Goal: Transaction & Acquisition: Purchase product/service

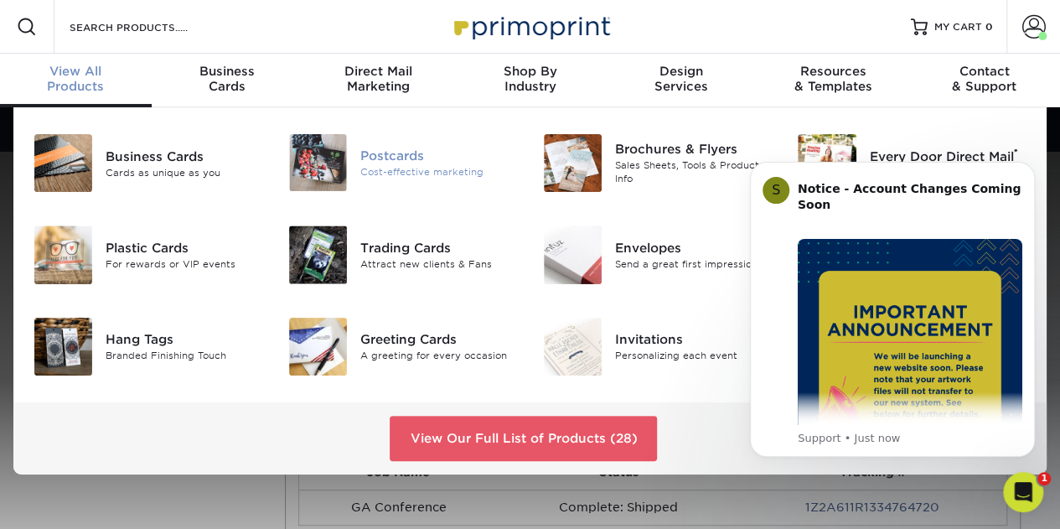
click at [390, 157] on div "Postcards" at bounding box center [438, 156] width 157 height 18
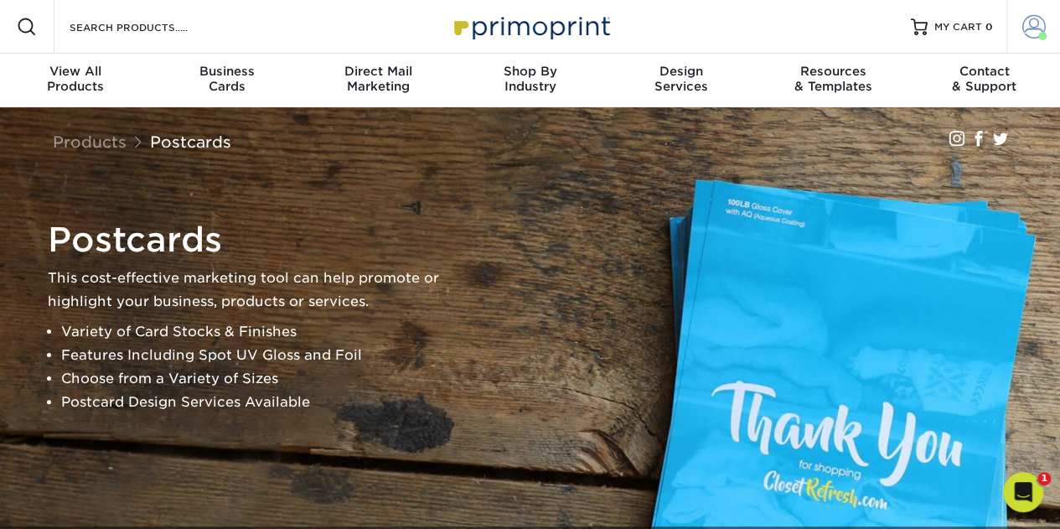
click at [1035, 23] on span at bounding box center [1033, 26] width 23 height 23
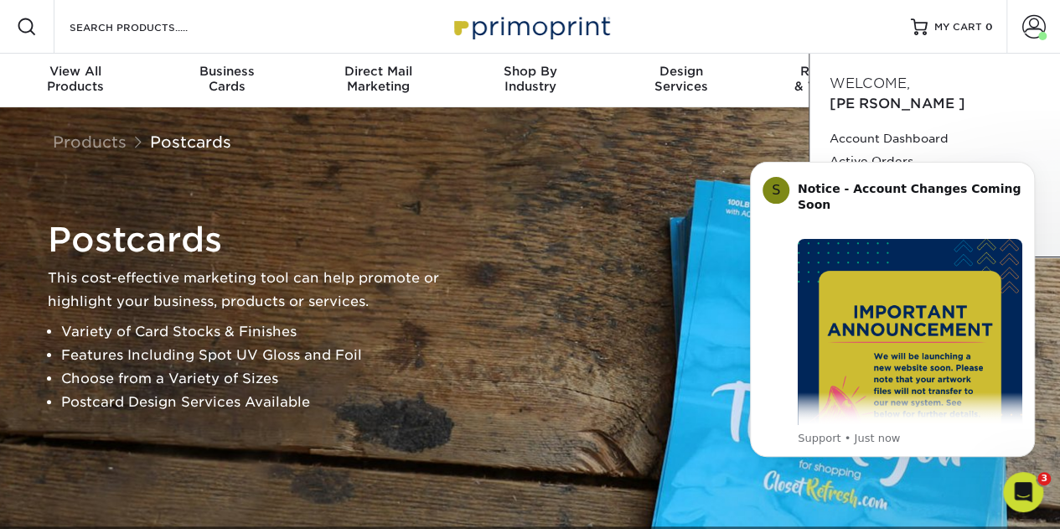
click at [632, 190] on div "Postcards This cost-effective marketing tool can help promote or highlight your…" at bounding box center [530, 316] width 1005 height 419
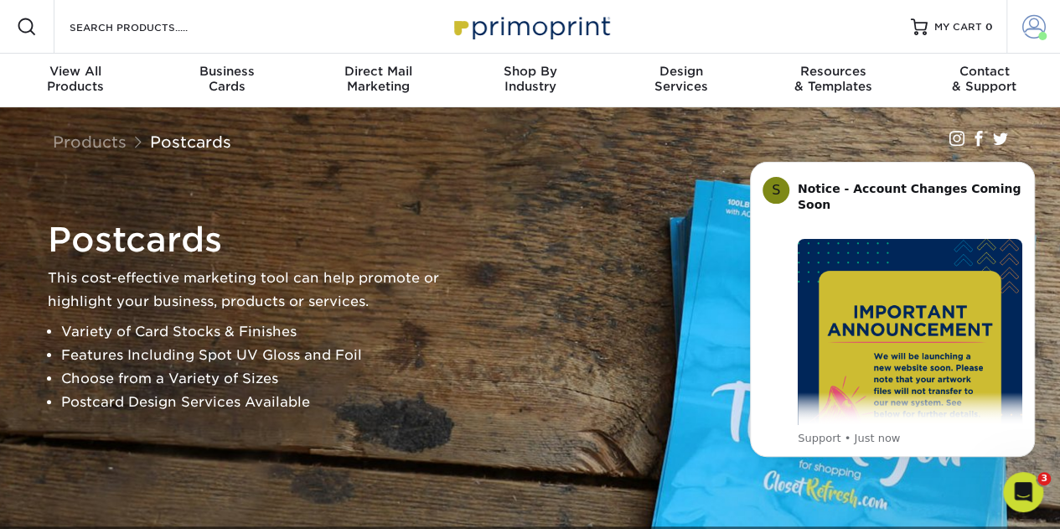
click at [1030, 27] on span at bounding box center [1033, 26] width 23 height 23
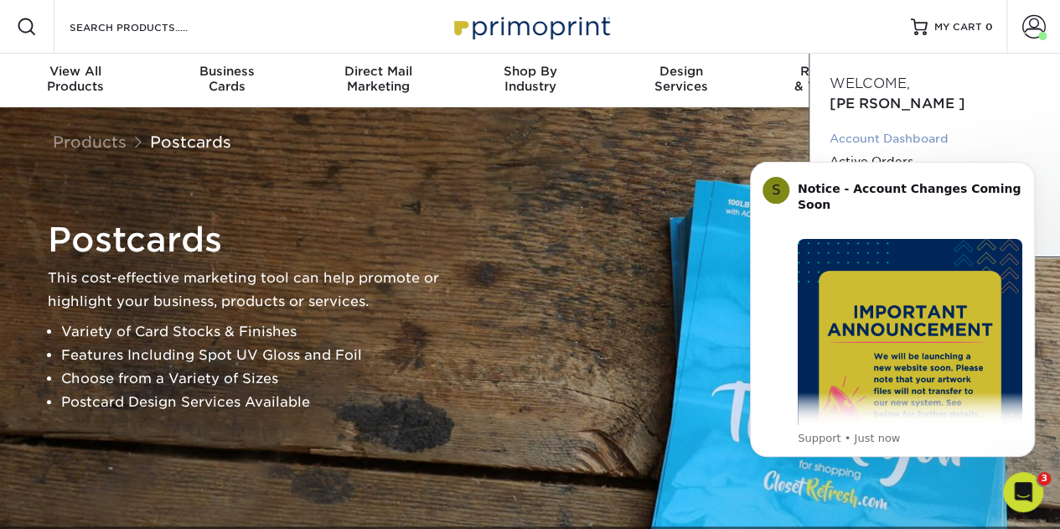
click at [928, 127] on link "Account Dashboard" at bounding box center [934, 138] width 210 height 23
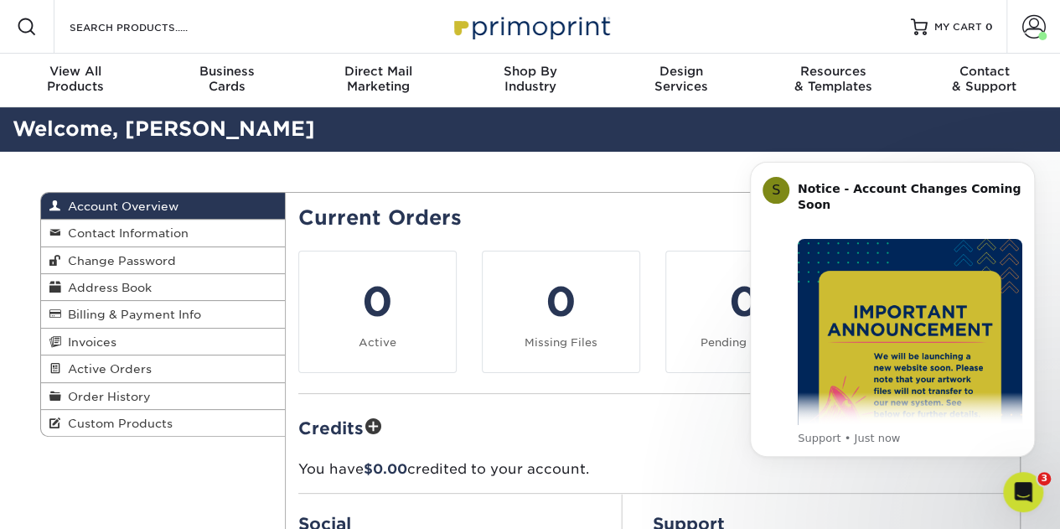
click at [457, 269] on li "0 Active" at bounding box center [377, 311] width 183 height 122
click at [889, 409] on img "Message content" at bounding box center [909, 351] width 225 height 225
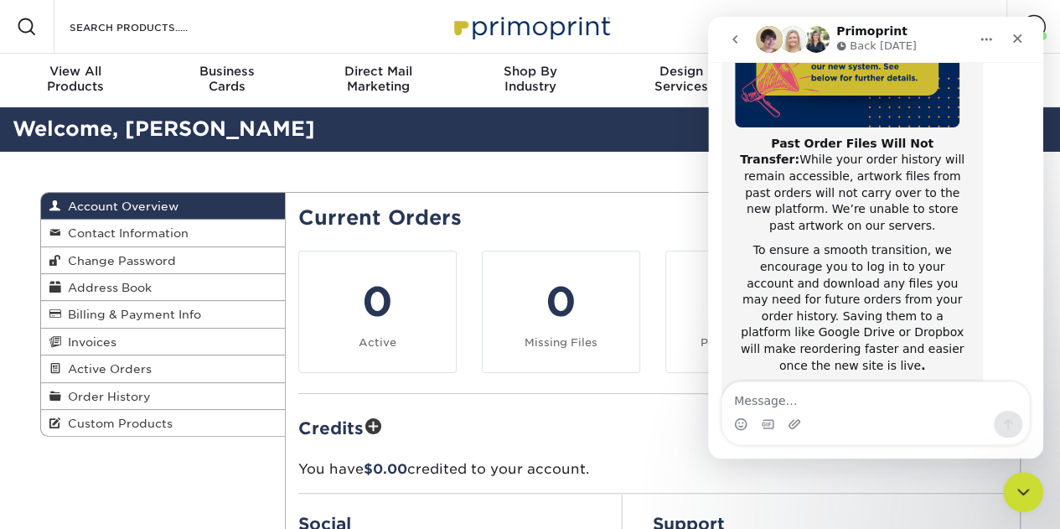
scroll to position [278, 0]
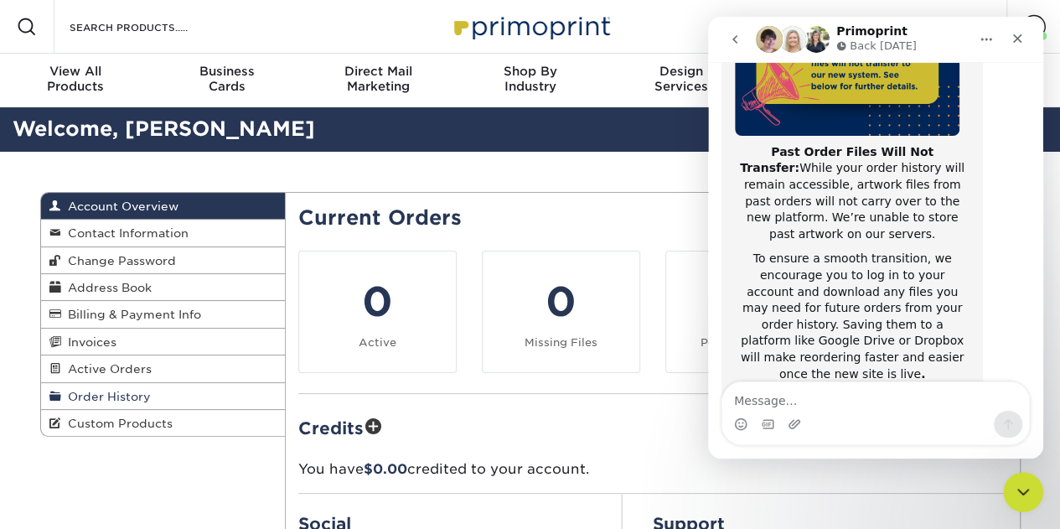
click at [124, 390] on span "Order History" at bounding box center [106, 396] width 90 height 13
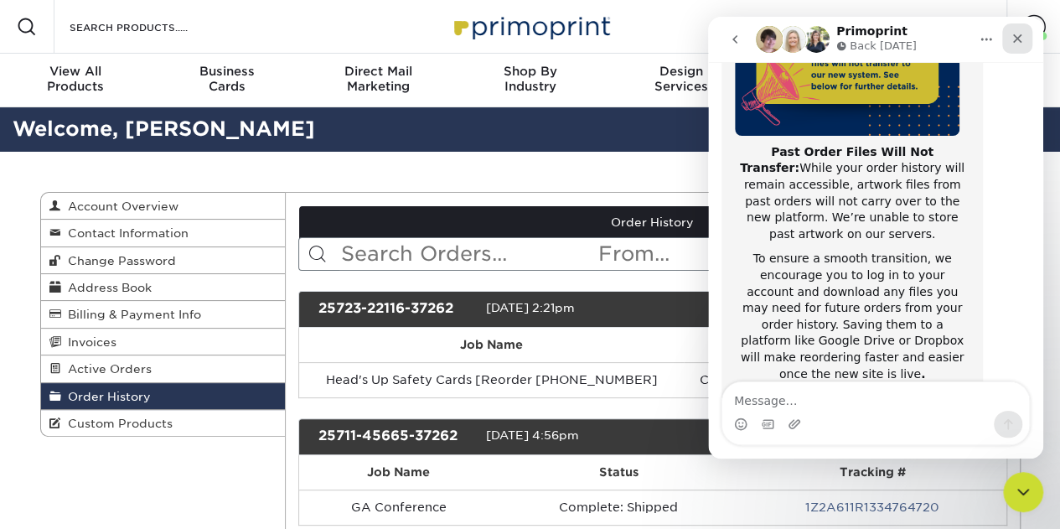
click at [1020, 38] on icon "Close" at bounding box center [1016, 38] width 13 height 13
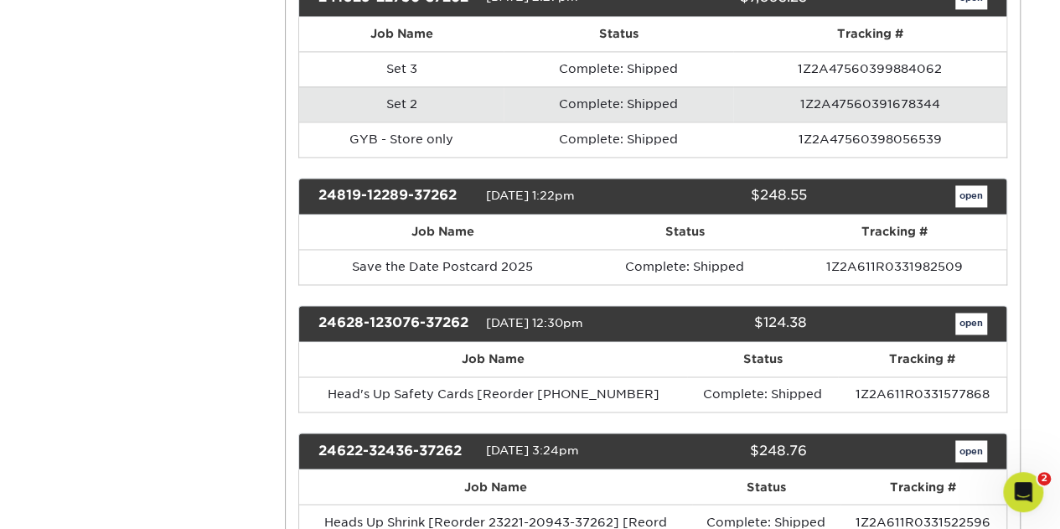
scroll to position [1139, 0]
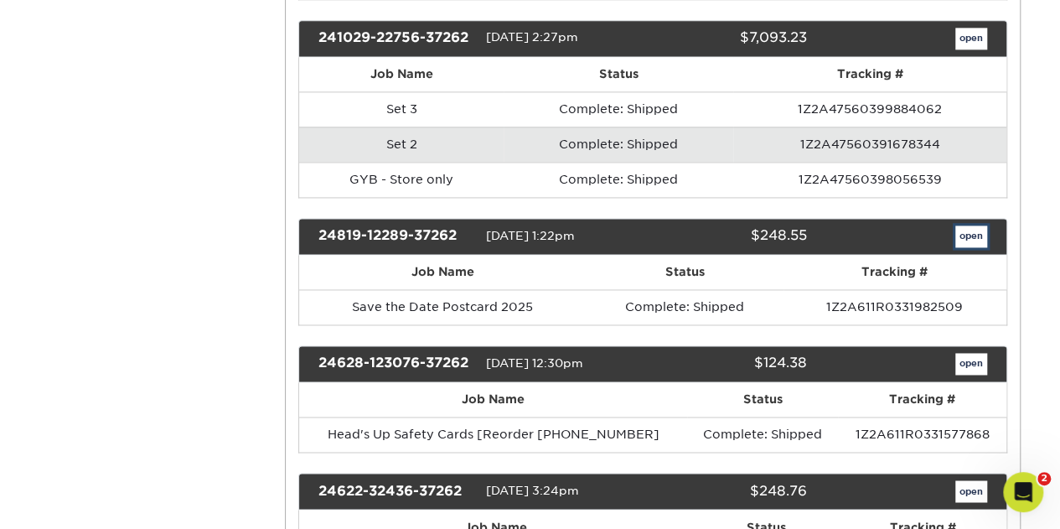
click at [973, 225] on link "open" at bounding box center [971, 236] width 32 height 22
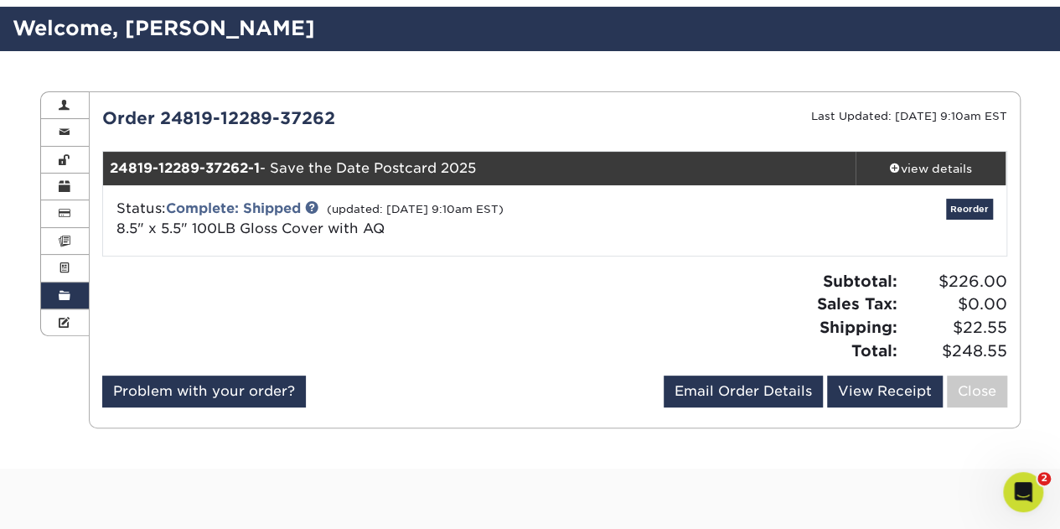
scroll to position [112, 0]
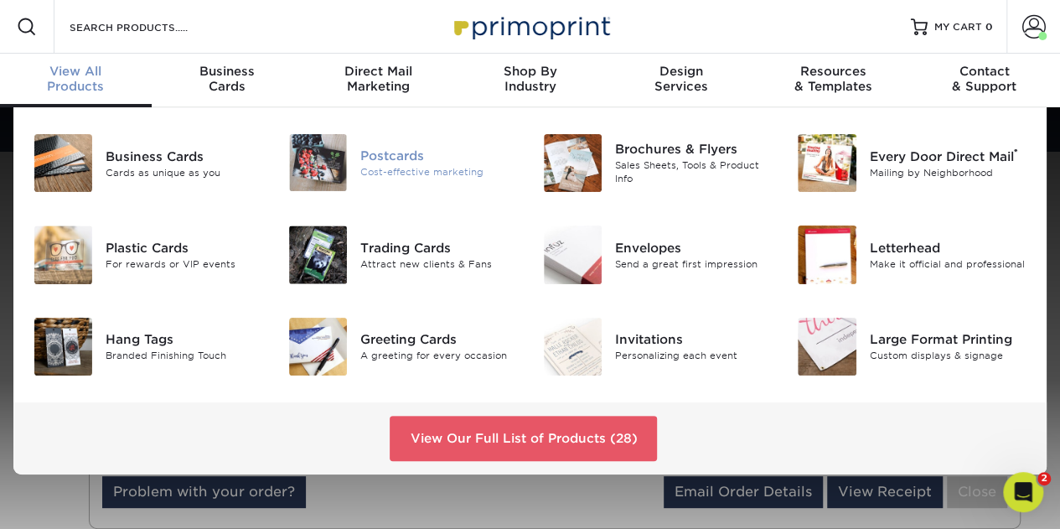
click at [384, 165] on div "Cost-effective marketing" at bounding box center [438, 172] width 157 height 14
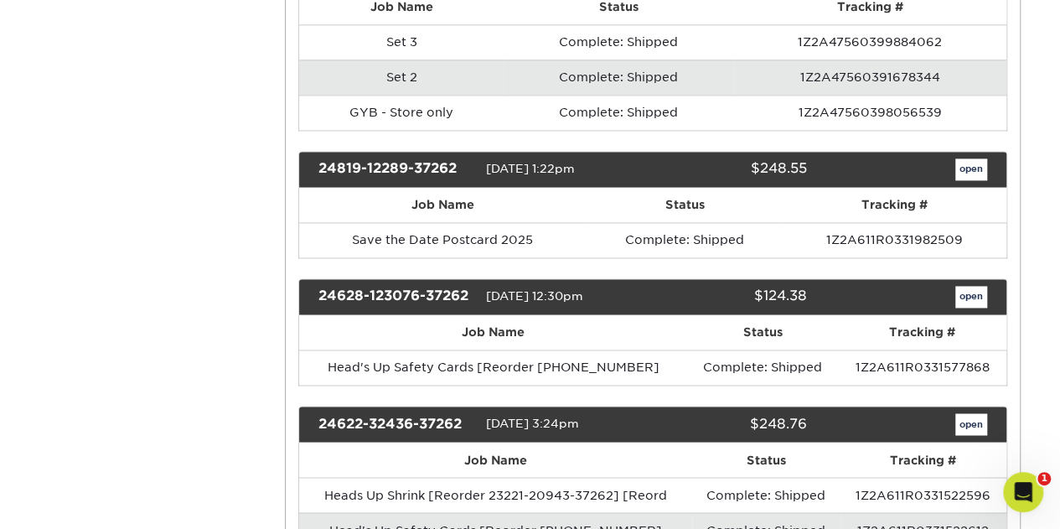
scroll to position [1233, 0]
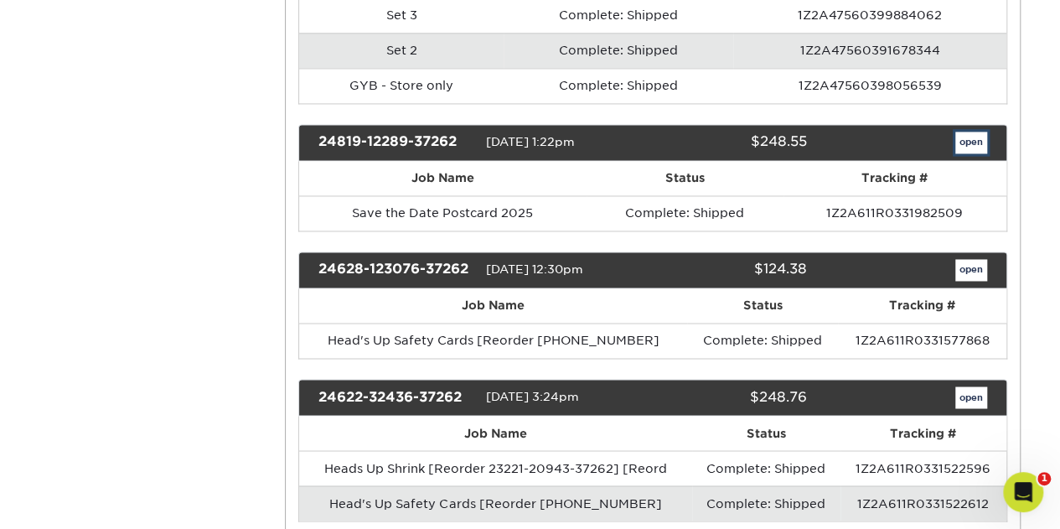
click at [969, 132] on link "open" at bounding box center [971, 143] width 32 height 22
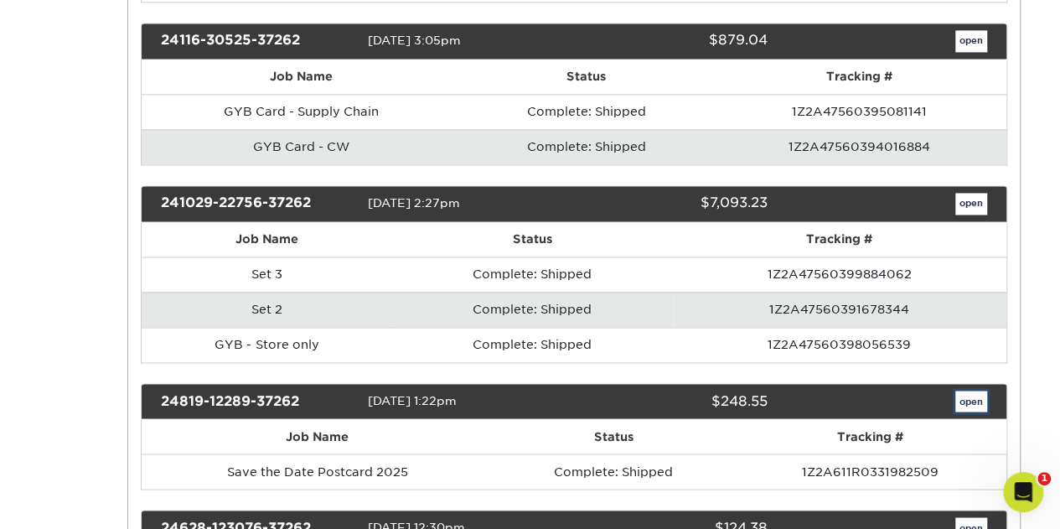
scroll to position [0, 0]
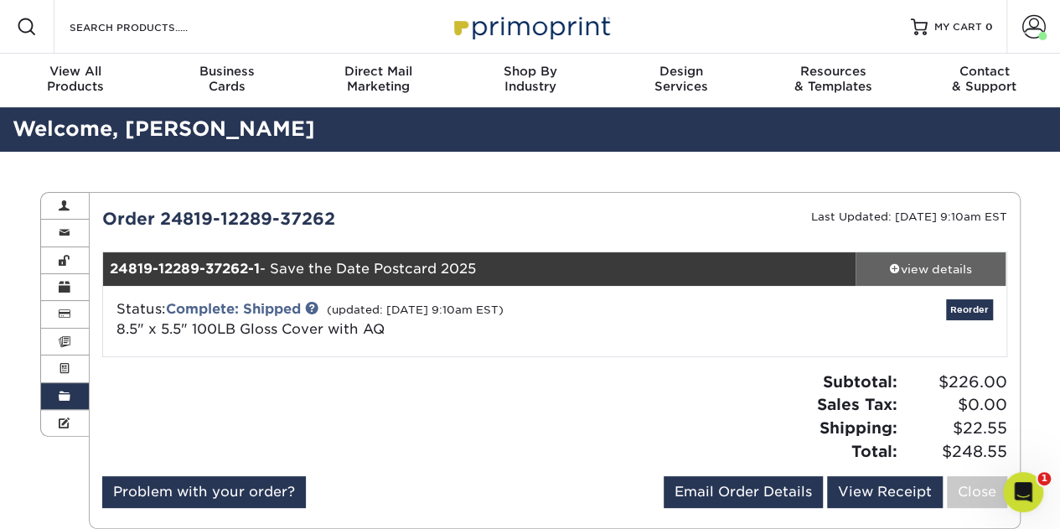
click at [891, 266] on span at bounding box center [895, 268] width 12 height 12
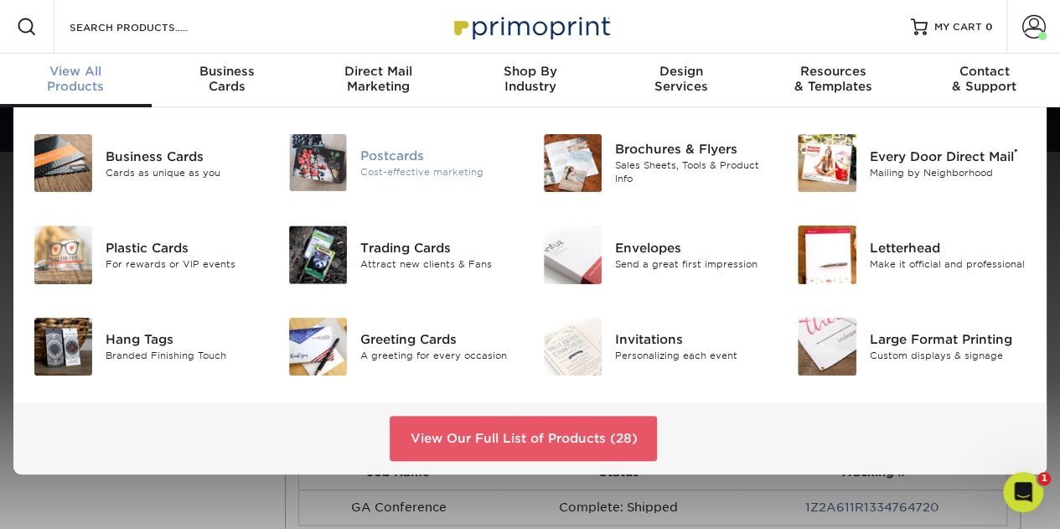
click at [380, 160] on div "Postcards" at bounding box center [438, 156] width 157 height 18
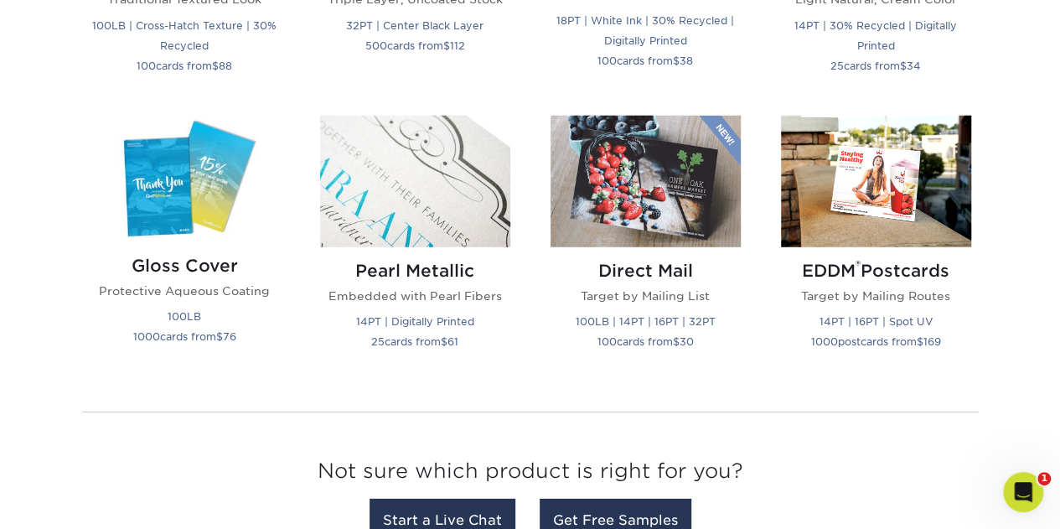
scroll to position [2072, 0]
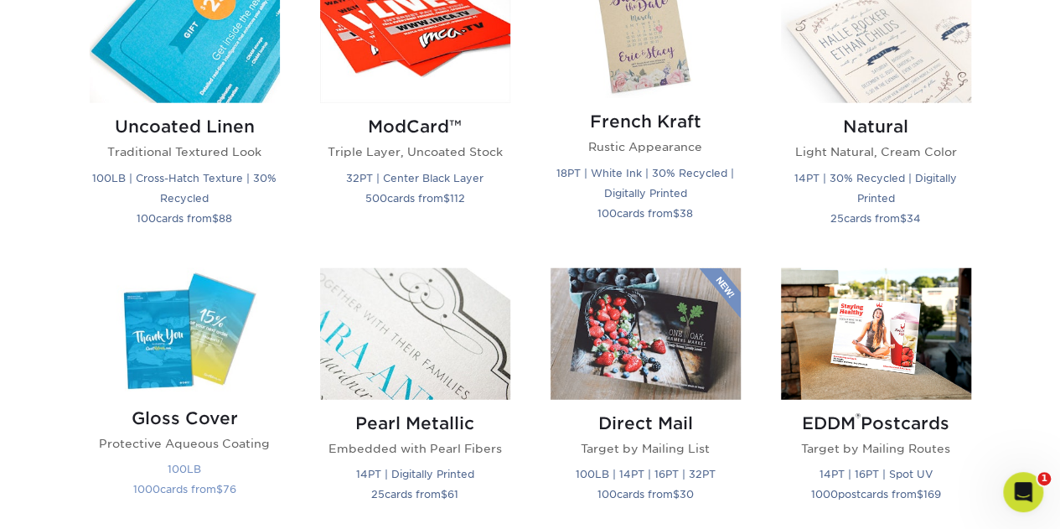
click at [167, 347] on img at bounding box center [185, 331] width 190 height 126
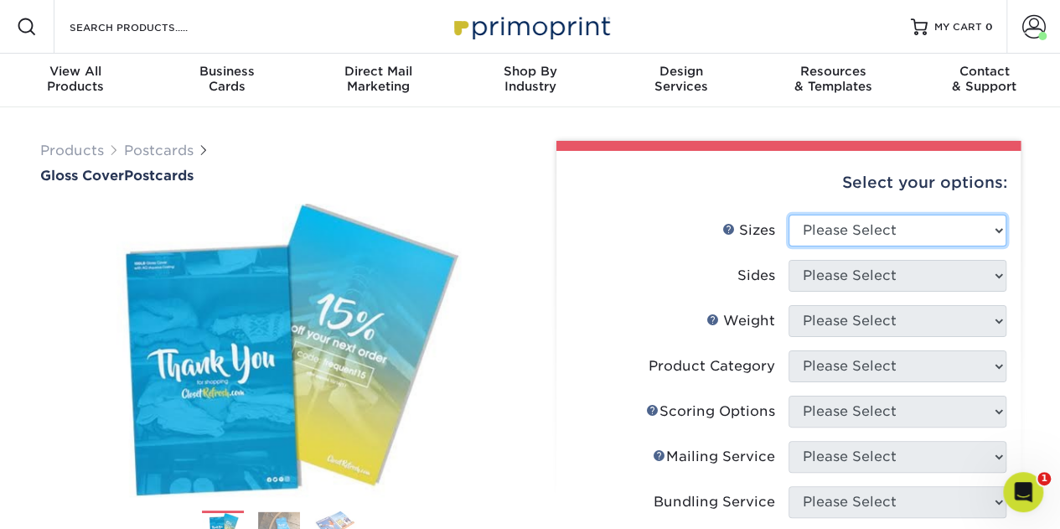
click at [997, 230] on select "Please Select 2" x 8" 3" x 4" 3" x 5" 3.5" x 8.5" 4" x 6" 4" x 9" 4.25" x 5.5" …" at bounding box center [897, 230] width 218 height 32
select select "5.50x8.50"
click at [788, 214] on select "Please Select 2" x 8" 3" x 4" 3" x 5" 3.5" x 8.5" 4" x 6" 4" x 9" 4.25" x 5.5" …" at bounding box center [897, 230] width 218 height 32
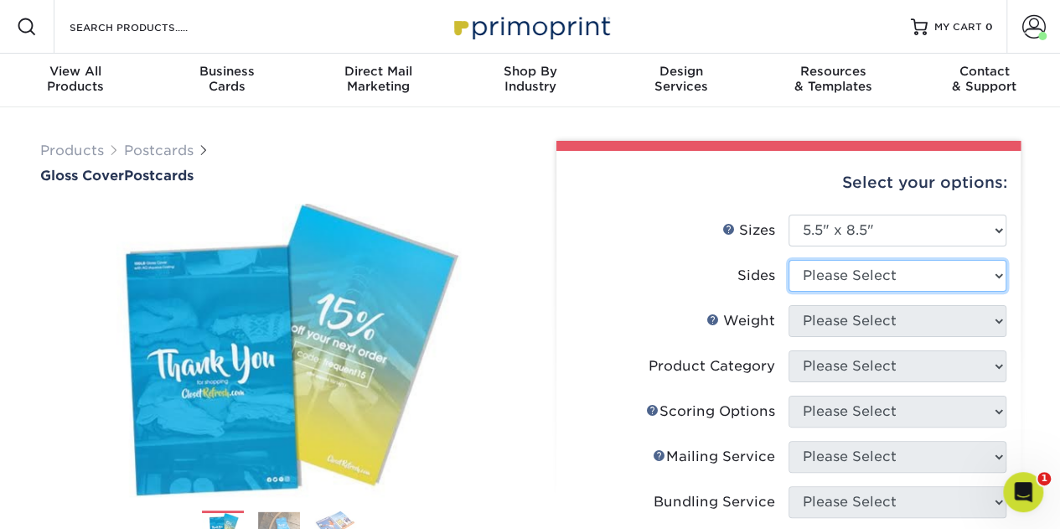
click at [997, 276] on select "Please Select Print Both Sides Print Front Only" at bounding box center [897, 276] width 218 height 32
select select "32d3c223-f82c-492b-b915-ba065a00862f"
click at [788, 260] on select "Please Select Print Both Sides Print Front Only" at bounding box center [897, 276] width 218 height 32
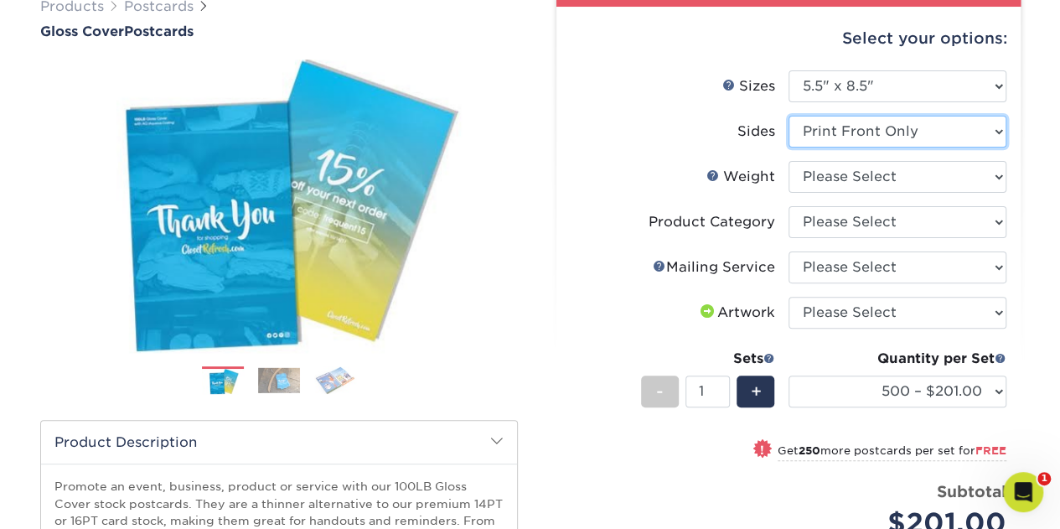
scroll to position [136, 0]
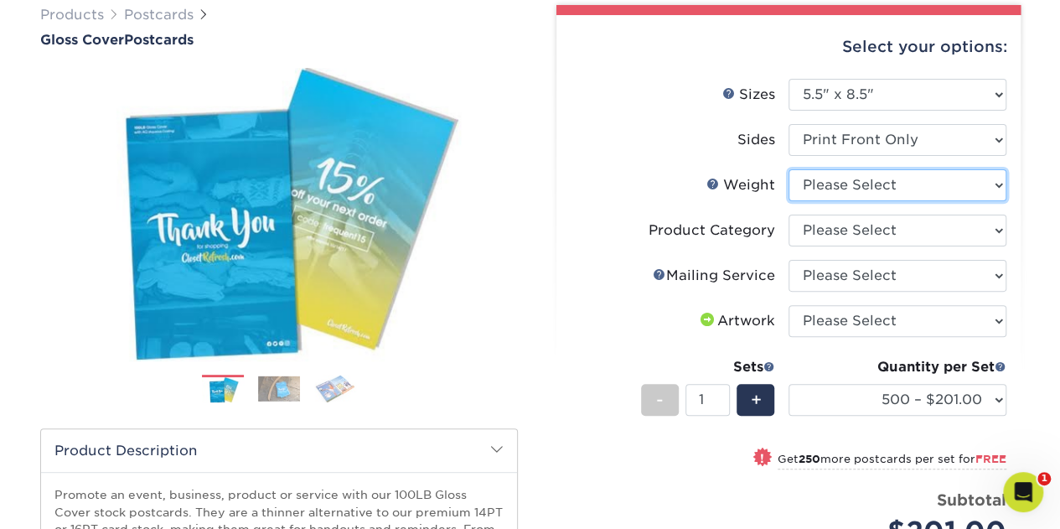
click at [987, 187] on select "Please Select 100LB" at bounding box center [897, 185] width 218 height 32
select select "100LB"
click at [788, 169] on select "Please Select 100LB" at bounding box center [897, 185] width 218 height 32
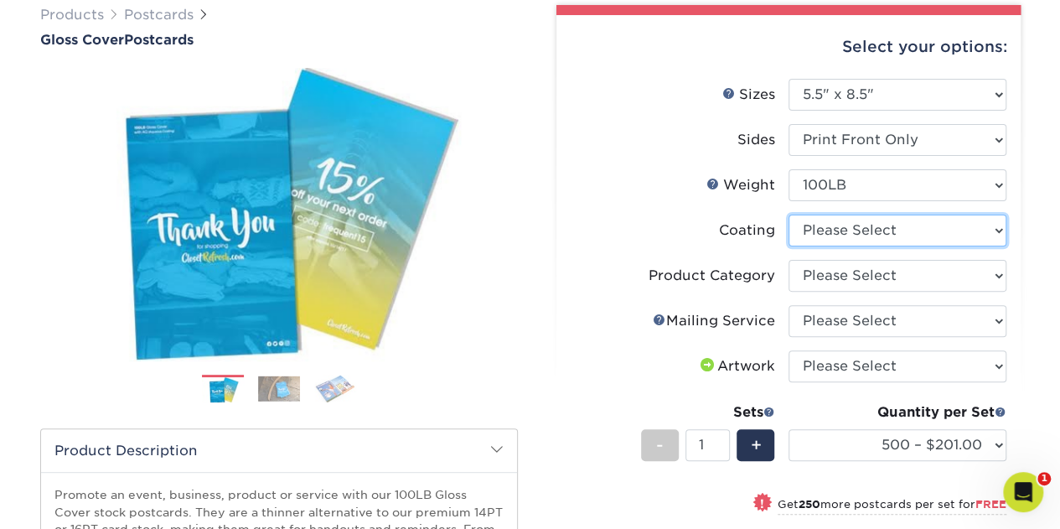
click at [997, 230] on select at bounding box center [897, 230] width 218 height 32
select select "d41dab50-ff65-4f4f-bb17-2afe4d36ae33"
click at [788, 214] on select at bounding box center [897, 230] width 218 height 32
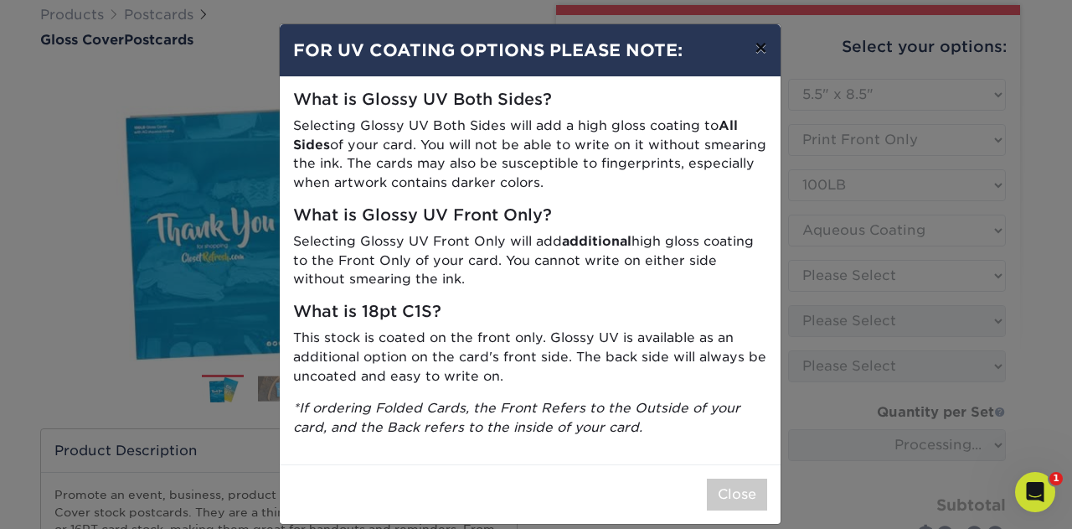
click at [756, 47] on button "×" at bounding box center [760, 47] width 39 height 47
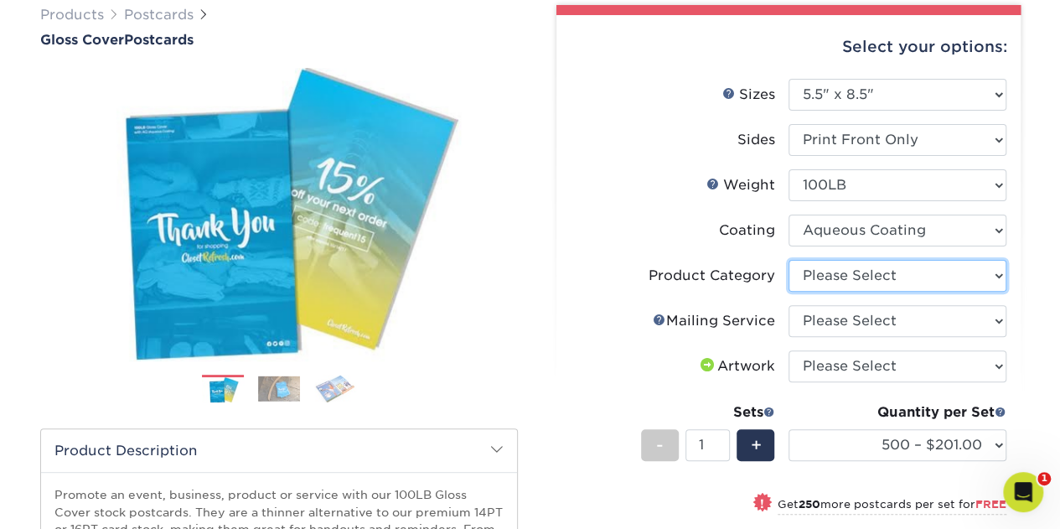
click at [997, 275] on select "Please Select Postcards" at bounding box center [897, 276] width 218 height 32
select select "9b7272e0-d6c8-4c3c-8e97-d3a1bcdab858"
click at [788, 260] on select "Please Select Postcards" at bounding box center [897, 276] width 218 height 32
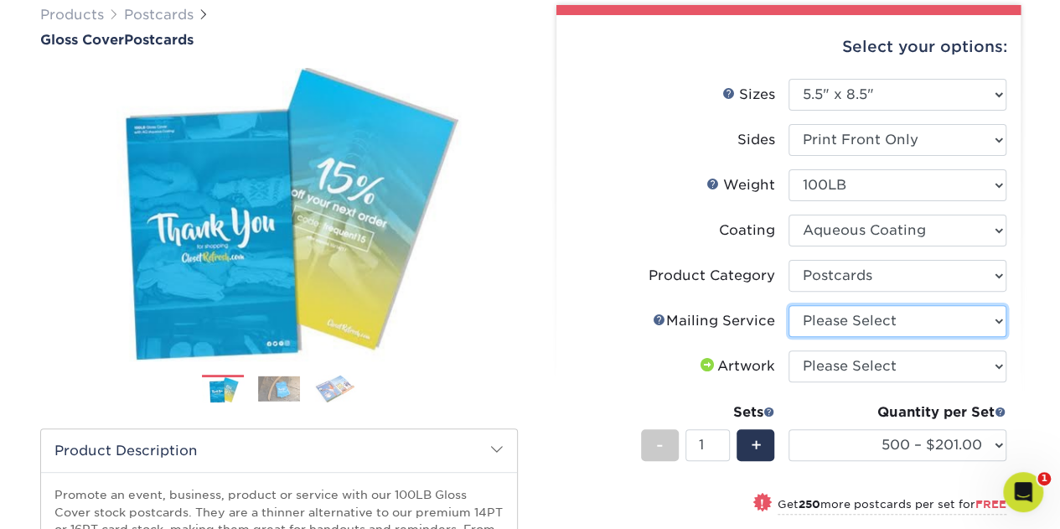
click at [950, 319] on select "Please Select No Direct Mailing Service No, I will mail/stamp/imprint Direct Ma…" at bounding box center [897, 321] width 218 height 32
select select "3e5e9bdd-d78a-4c28-a41d-fe1407925ca6"
click at [788, 305] on select "Please Select No Direct Mailing Service No, I will mail/stamp/imprint Direct Ma…" at bounding box center [897, 321] width 218 height 32
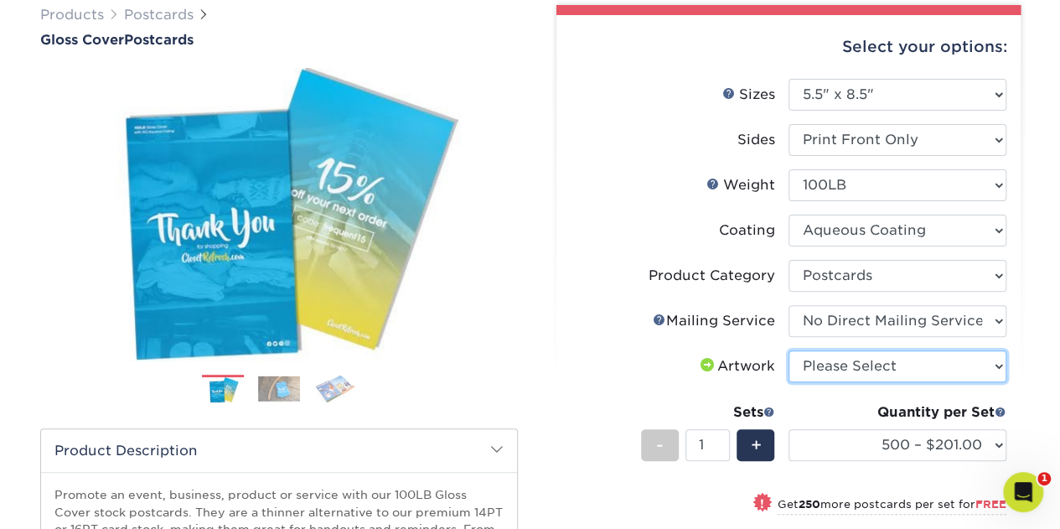
click at [920, 359] on select "Please Select I will upload files I need a design - $150" at bounding box center [897, 366] width 218 height 32
select select "upload"
click at [788, 350] on select "Please Select I will upload files I need a design - $150" at bounding box center [897, 366] width 218 height 32
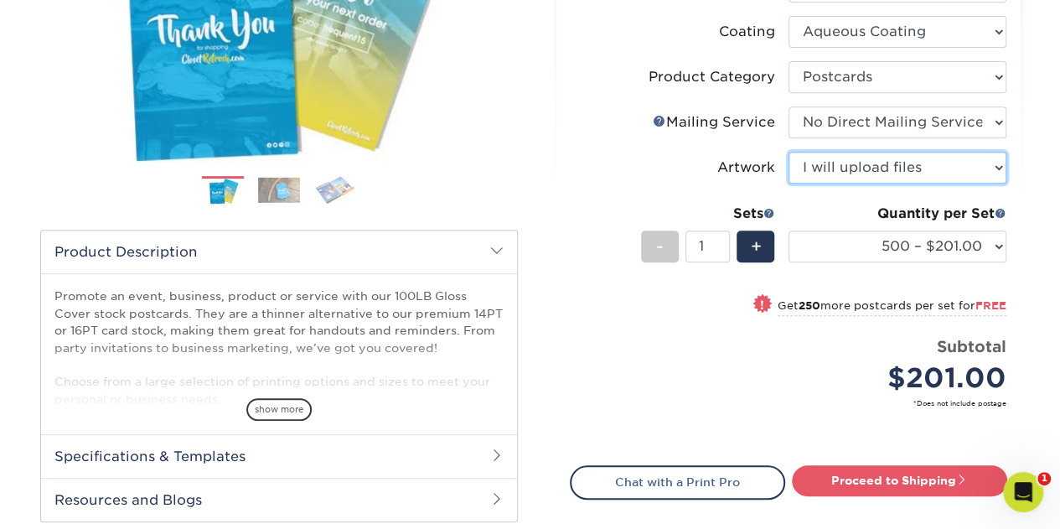
scroll to position [353, 0]
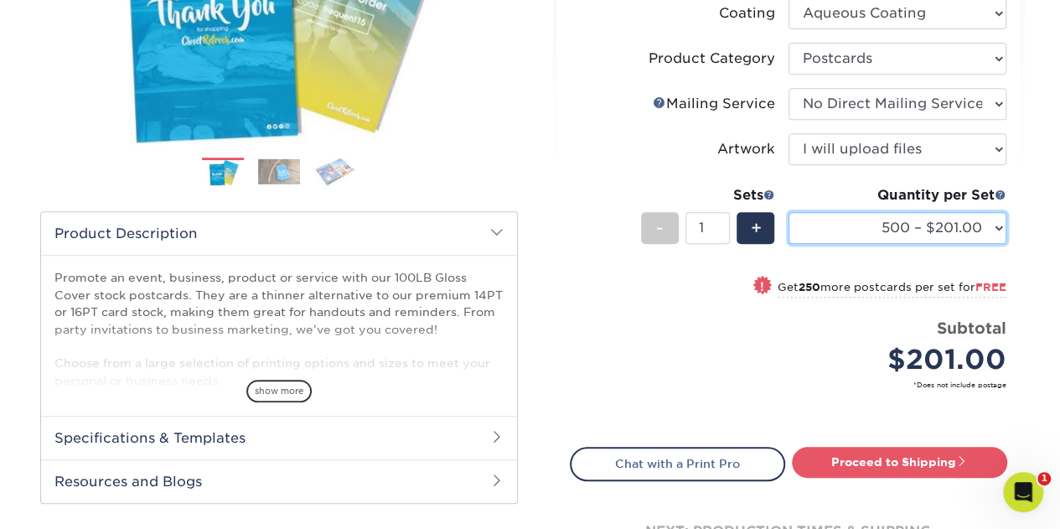
click at [997, 226] on select "500 – $201.00 750 – $181.00 1000 – $232.00 1500 – $226.00 2000 – $280.00 2500 –…" at bounding box center [897, 228] width 218 height 32
select select "1500 – $226.00"
click at [788, 212] on select "500 – $201.00 750 – $181.00 1000 – $232.00 1500 – $226.00 2000 – $280.00 2500 –…" at bounding box center [897, 228] width 218 height 32
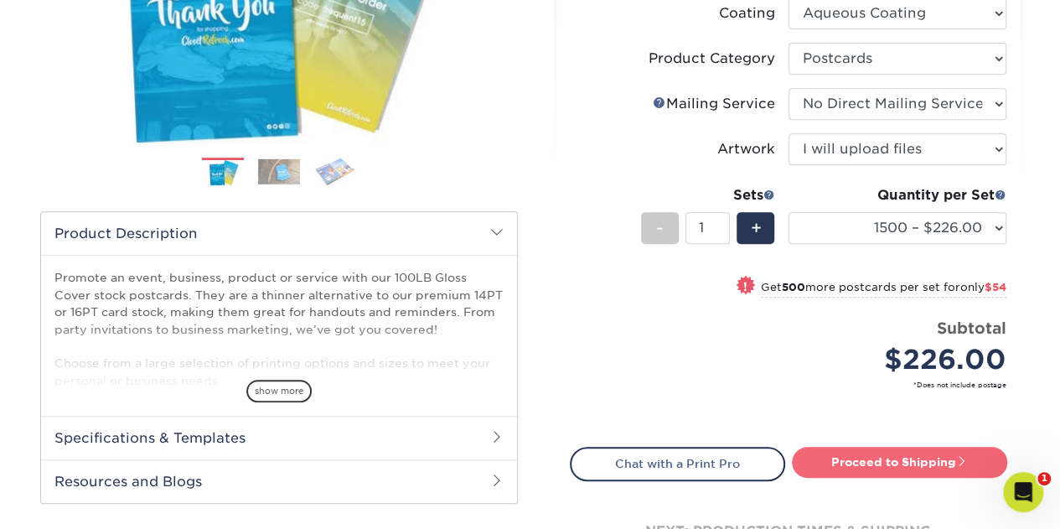
click at [856, 460] on link "Proceed to Shipping" at bounding box center [899, 461] width 215 height 30
type input "Set 1"
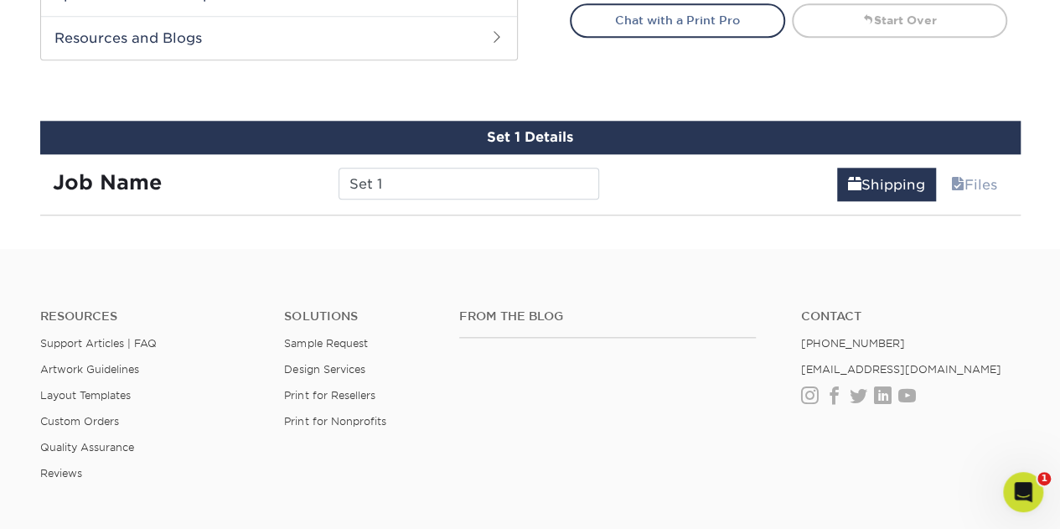
scroll to position [844, 0]
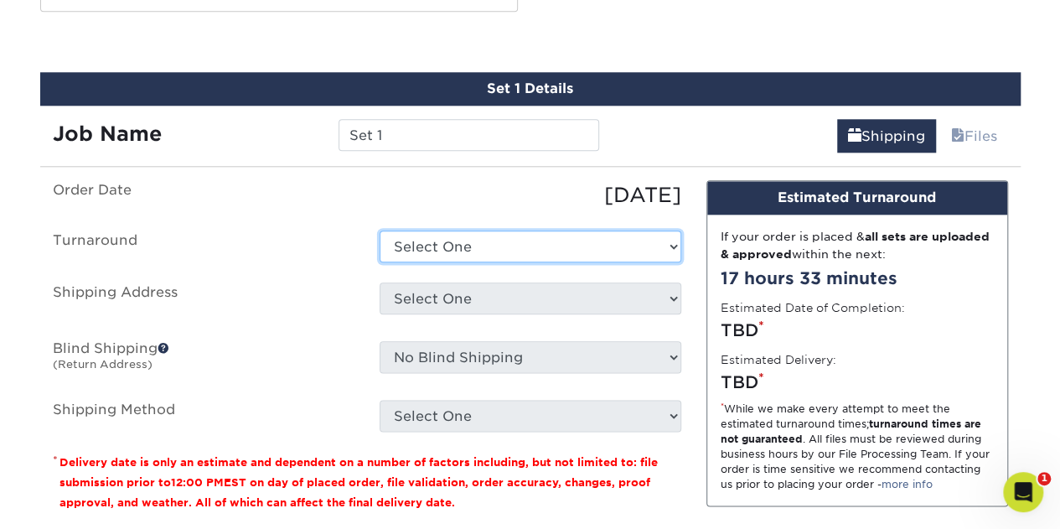
click at [560, 252] on select "Select One 2-4 Business Days 2 Day Next Business Day" at bounding box center [530, 246] width 302 height 32
select select "32d59588-6cde-48b4-b81e-83ab658a2e4c"
click at [379, 230] on select "Select One 2-4 Business Days 2 Day Next Business Day" at bounding box center [530, 246] width 302 height 32
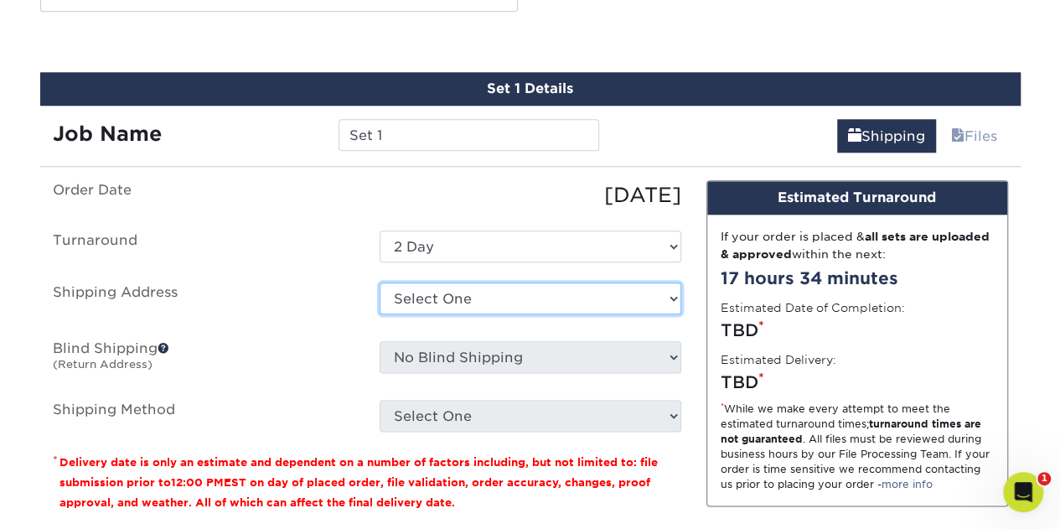
click at [503, 300] on select "Select One Caught Orange Handed cards for [PERSON_NAME] F&D [PERSON_NAME] Fiber…" at bounding box center [530, 298] width 302 height 32
select select "271090"
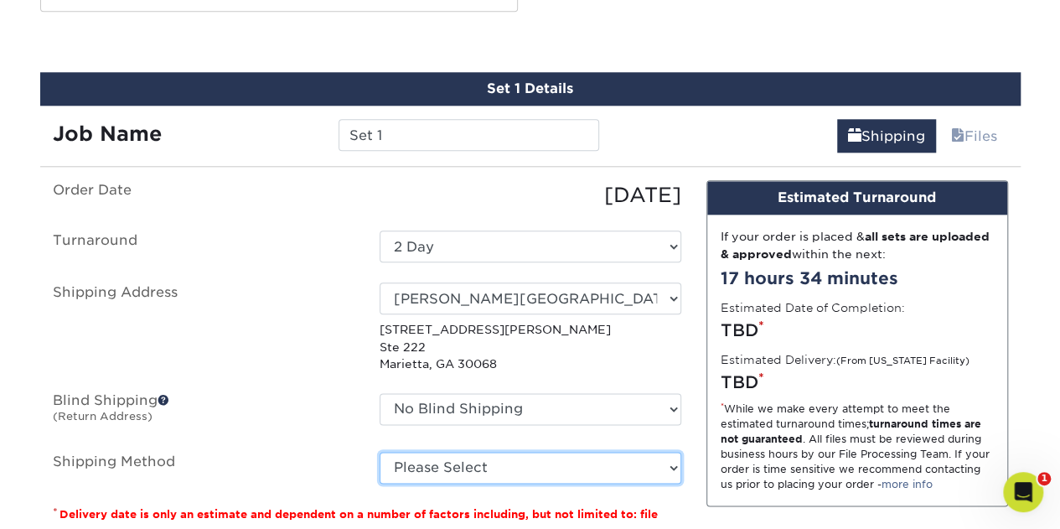
click at [669, 465] on select "Please Select Ground Shipping (+$23.99) 3 Day Shipping Service (+$42.66) 2 Day …" at bounding box center [530, 468] width 302 height 32
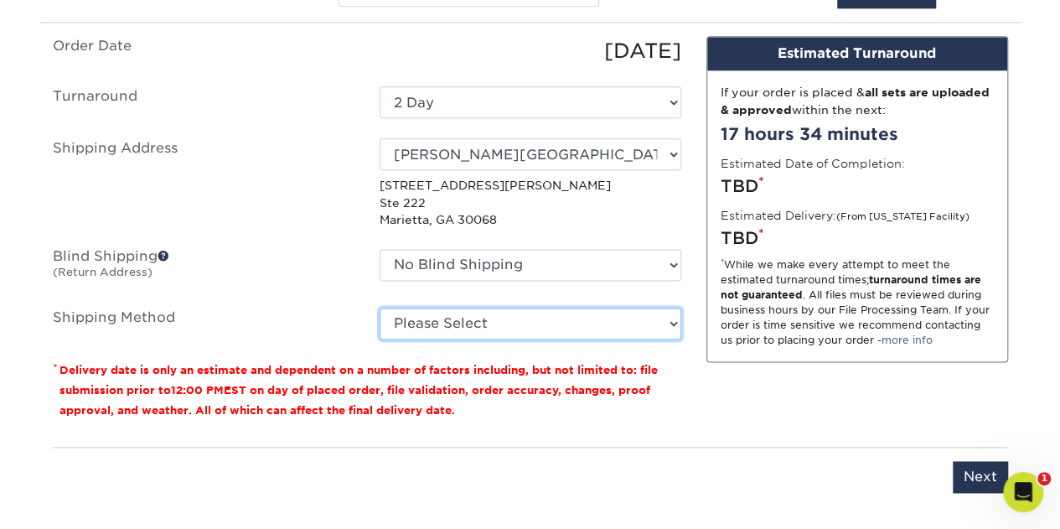
scroll to position [994, 0]
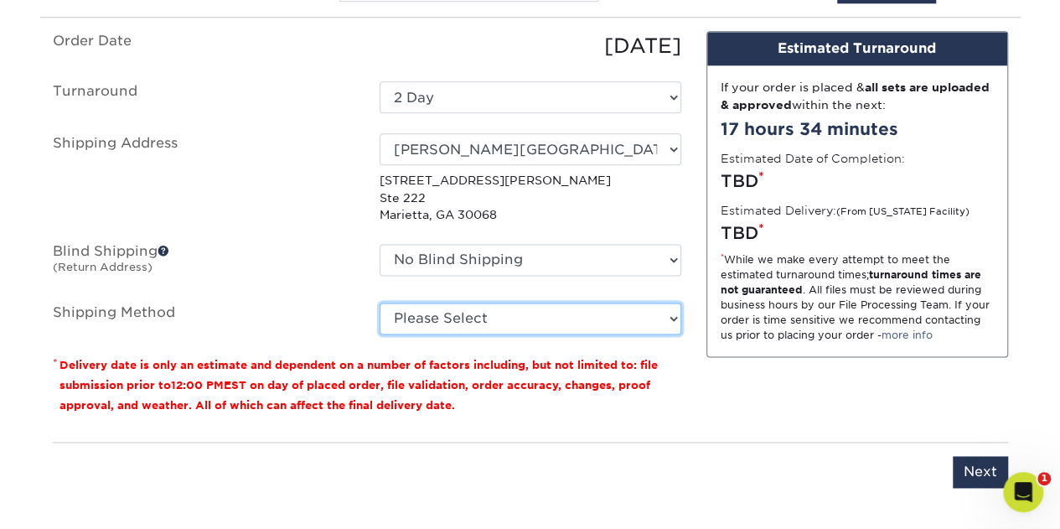
click at [672, 317] on select "Please Select Ground Shipping (+$23.99) 3 Day Shipping Service (+$42.66) 2 Day …" at bounding box center [530, 318] width 302 height 32
select select "02"
click at [379, 302] on select "Please Select Ground Shipping (+$23.99) 3 Day Shipping Service (+$42.66) 2 Day …" at bounding box center [530, 318] width 302 height 32
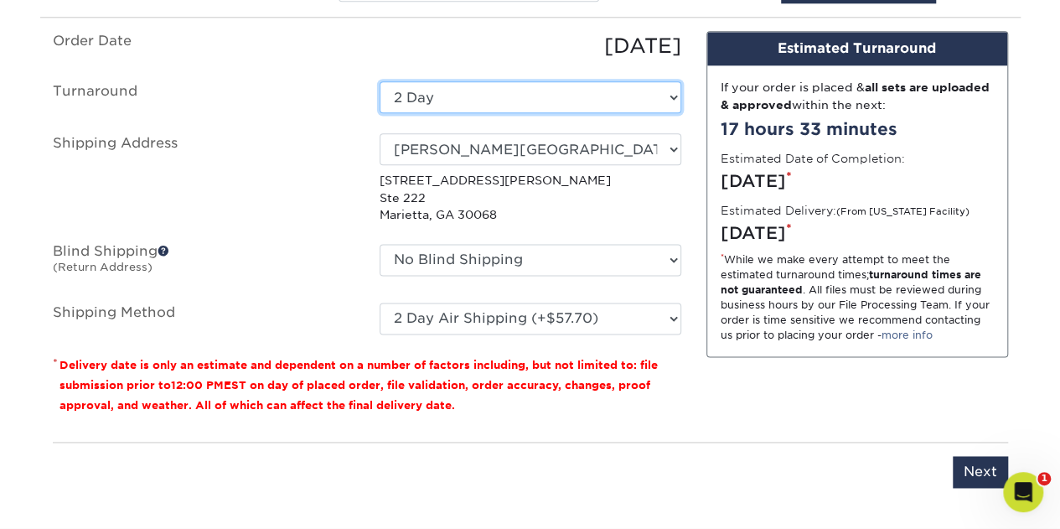
click at [671, 93] on select "Select One 2-4 Business Days 2 Day Next Business Day" at bounding box center [530, 97] width 302 height 32
click at [673, 94] on select "Select One 2-4 Business Days 2 Day Next Business Day" at bounding box center [530, 97] width 302 height 32
click at [671, 96] on select "Select One 2-4 Business Days 2 Day Next Business Day" at bounding box center [530, 97] width 302 height 32
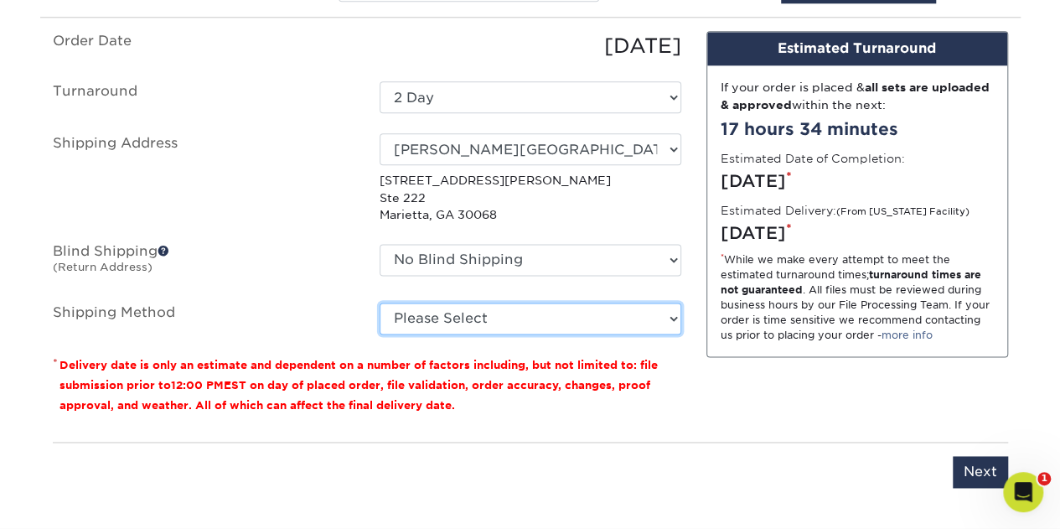
click at [670, 307] on select "Please Select Ground Shipping (+$23.99) 3 Day Shipping Service (+$42.66) 2 Day …" at bounding box center [530, 318] width 302 height 32
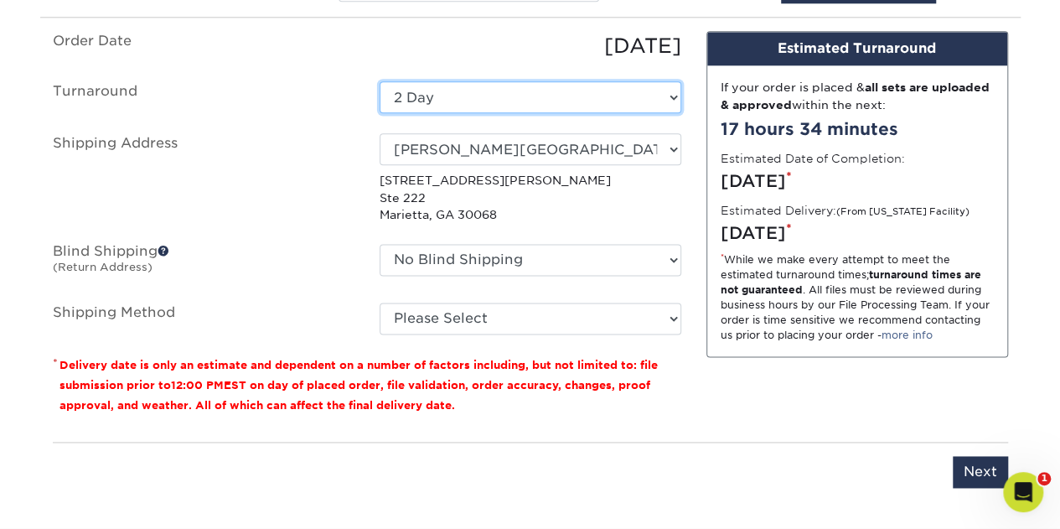
click at [672, 92] on select "Select One 2-4 Business Days 2 Day Next Business Day" at bounding box center [530, 97] width 302 height 32
select select "da2315d4-3dc0-419d-9e22-8fb3e450e950"
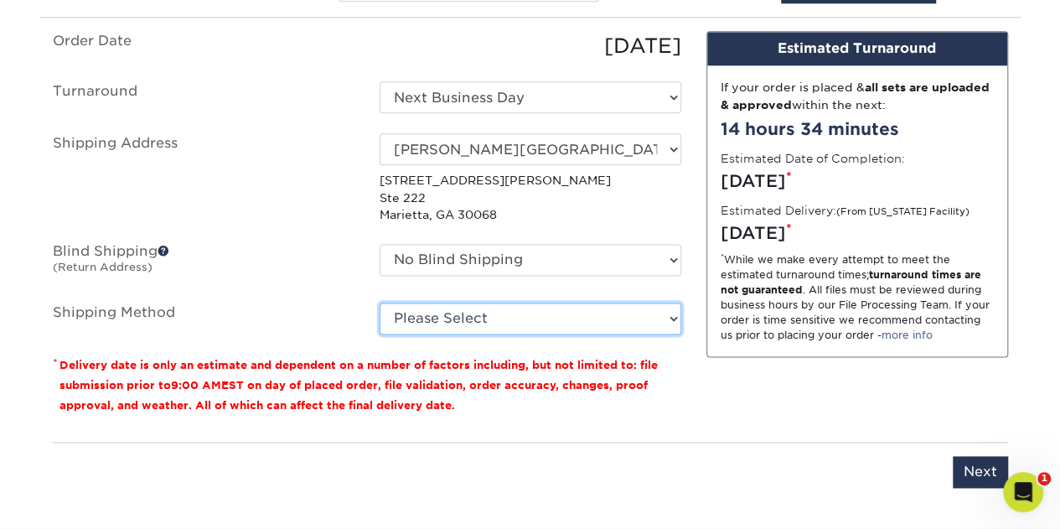
click at [668, 318] on select "Please Select Ground Shipping (+$23.99) 3 Day Shipping Service (+$42.66) 2 Day …" at bounding box center [530, 318] width 302 height 32
select select "02"
click at [379, 302] on select "Please Select Ground Shipping (+$23.99) 3 Day Shipping Service (+$42.66) 2 Day …" at bounding box center [530, 318] width 302 height 32
